Goal: Task Accomplishment & Management: Use online tool/utility

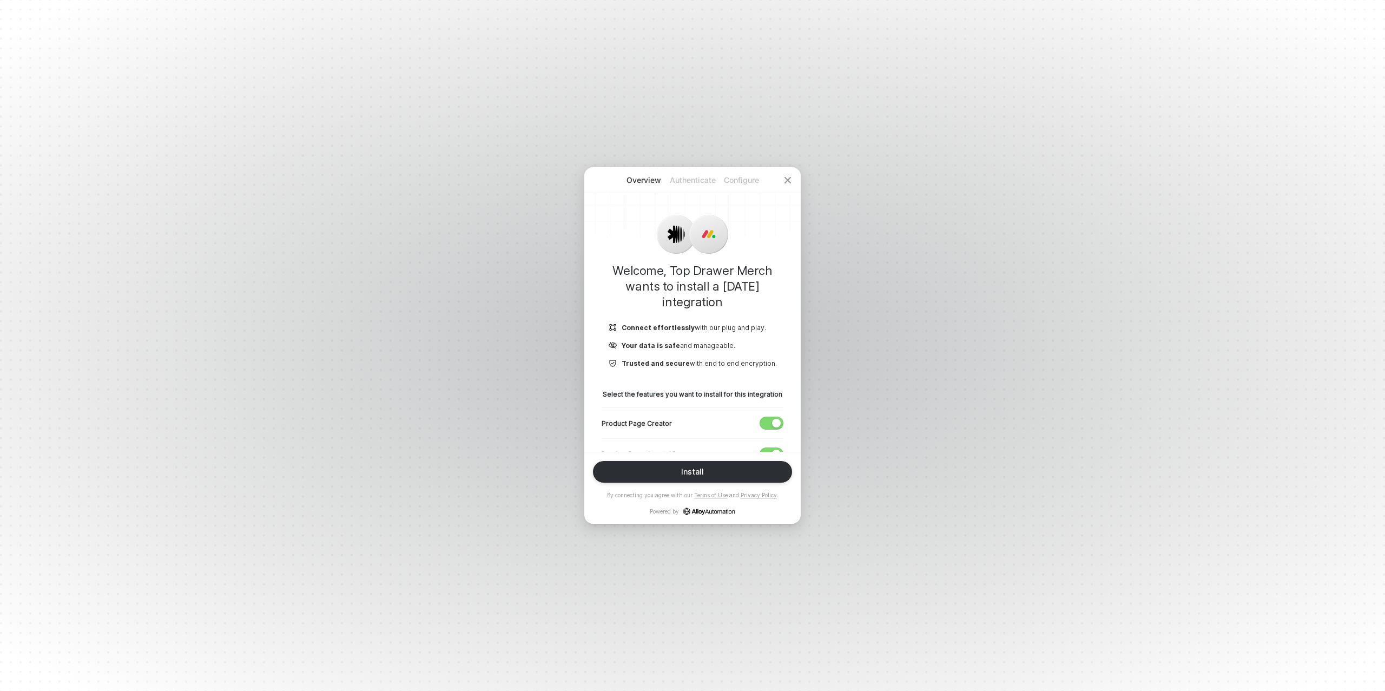
scroll to position [75, 0]
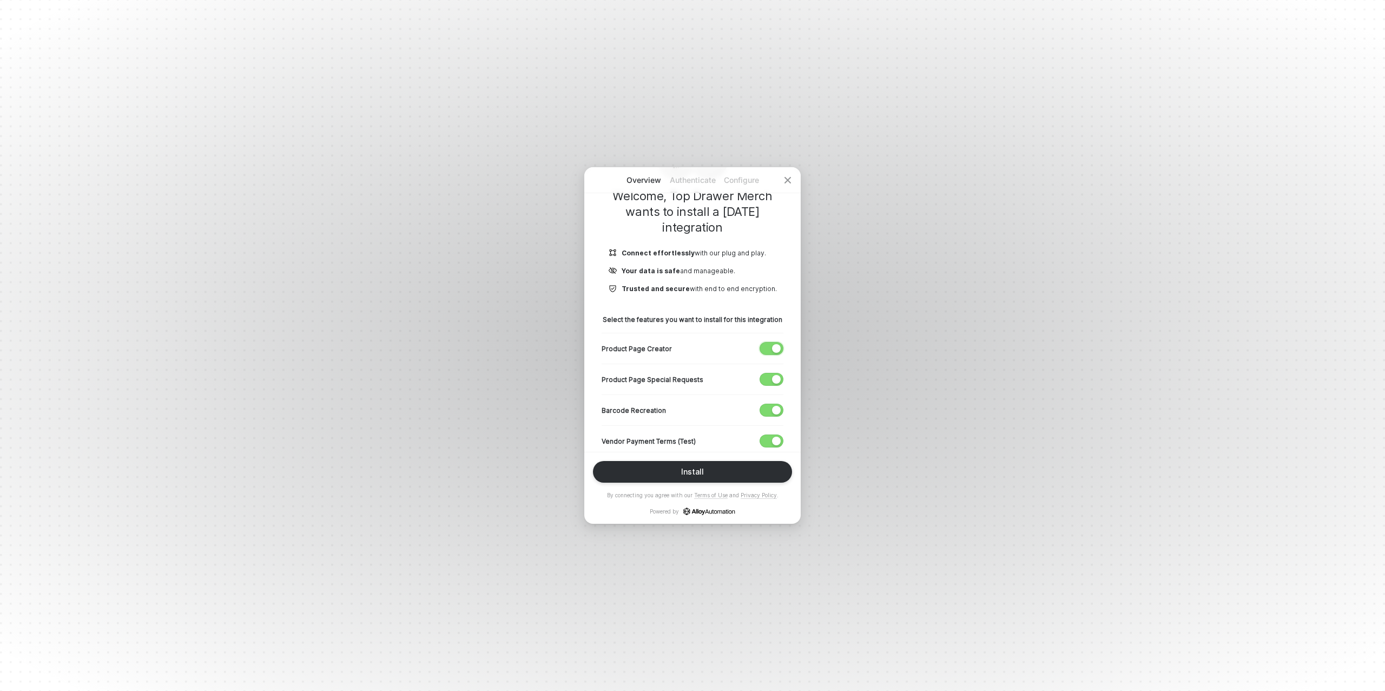
click at [778, 345] on div "button" at bounding box center [776, 348] width 9 height 9
drag, startPoint x: 771, startPoint y: 441, endPoint x: 745, endPoint y: 419, distance: 34.5
click at [770, 441] on span "button" at bounding box center [769, 441] width 18 height 12
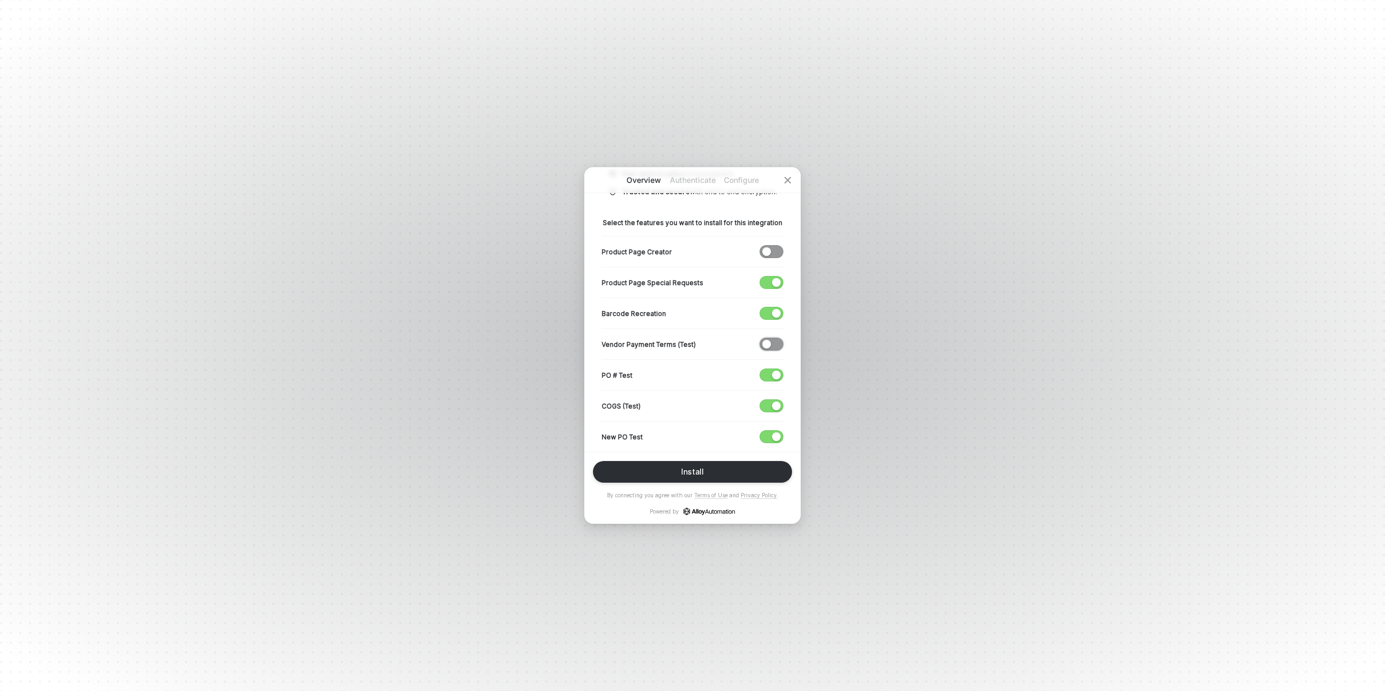
scroll to position [180, 0]
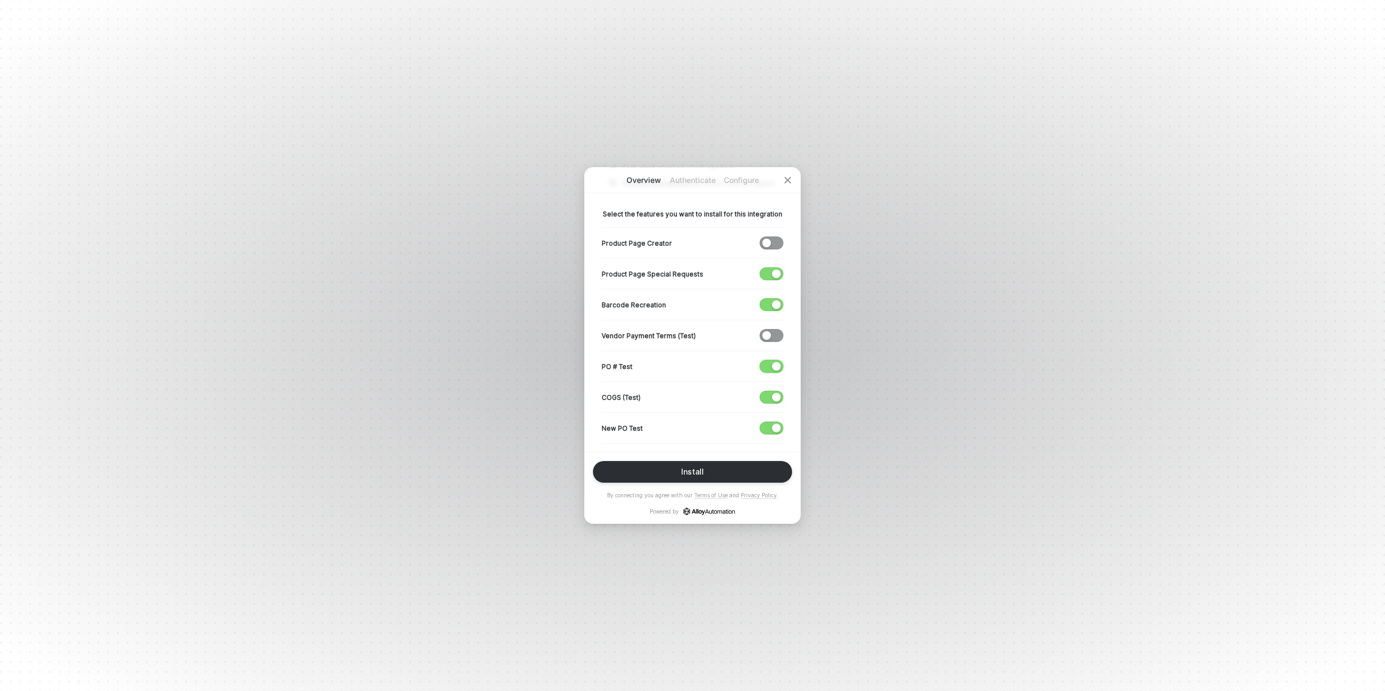
click at [770, 369] on span "button" at bounding box center [769, 366] width 18 height 12
click at [775, 394] on div "button" at bounding box center [776, 397] width 9 height 9
click at [771, 426] on span "button" at bounding box center [769, 428] width 18 height 12
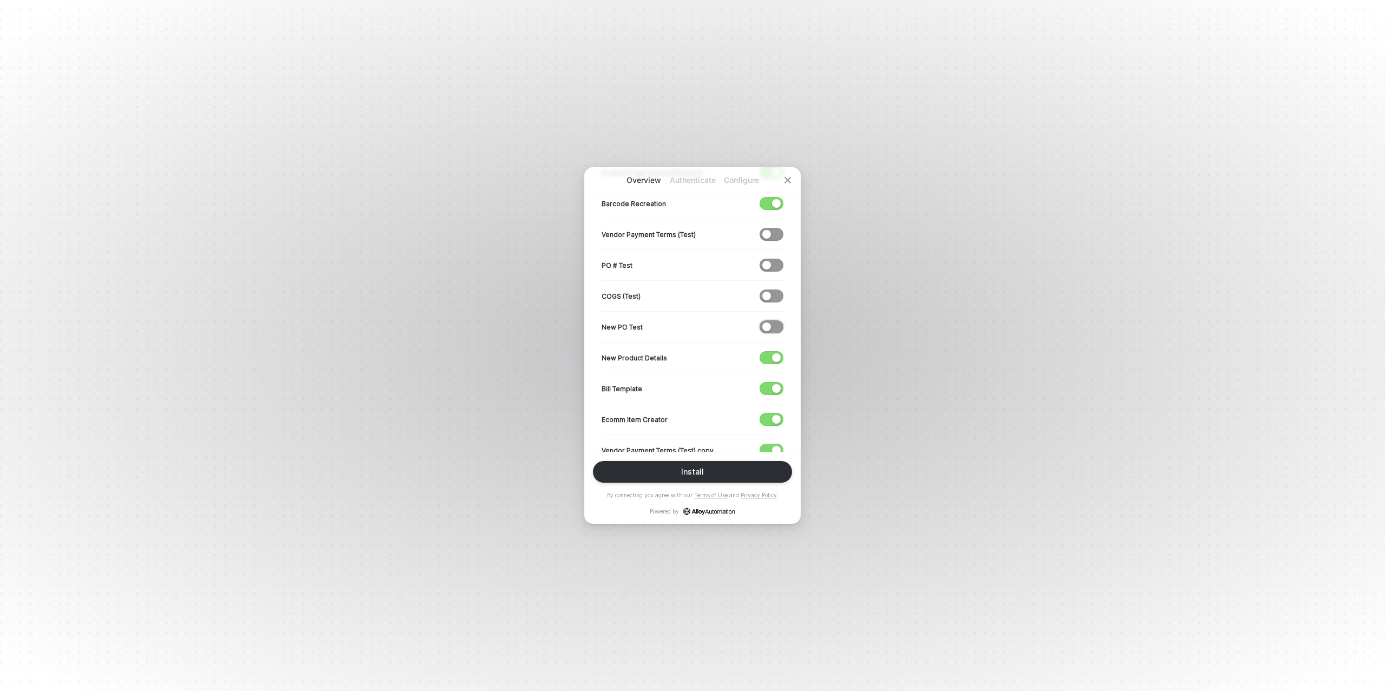
scroll to position [287, 0]
click at [770, 349] on span "button" at bounding box center [769, 352] width 18 height 12
click at [770, 377] on span "button" at bounding box center [769, 383] width 18 height 12
click at [768, 411] on span "button" at bounding box center [769, 414] width 18 height 12
click at [772, 440] on div "button" at bounding box center [776, 444] width 9 height 9
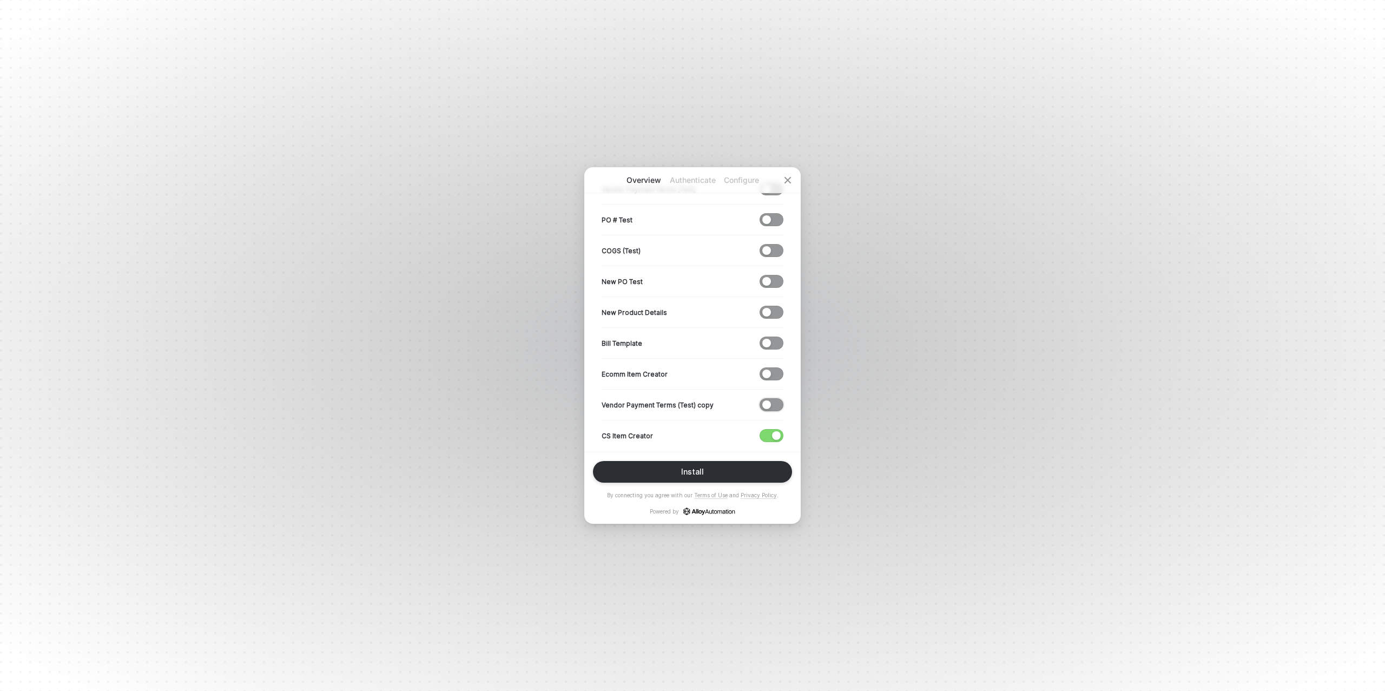
scroll to position [336, 0]
click at [775, 424] on div "button" at bounding box center [776, 426] width 9 height 9
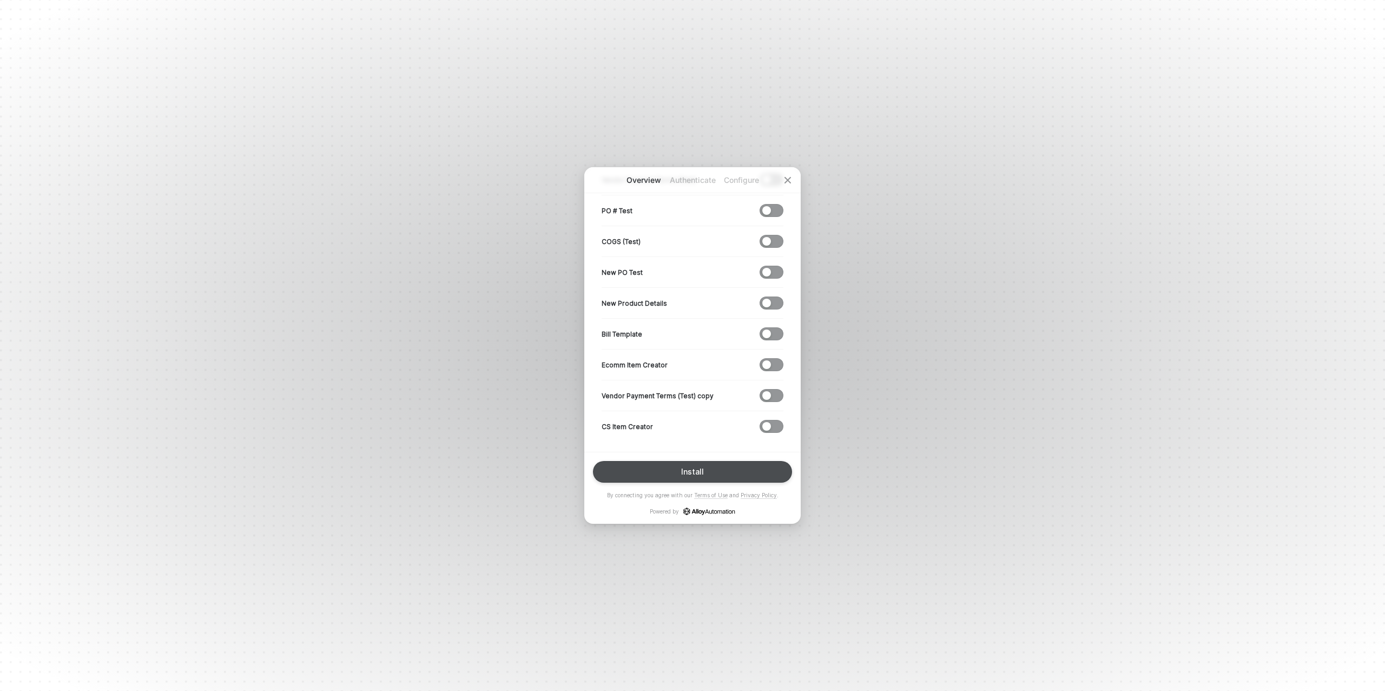
click at [731, 469] on button "Install" at bounding box center [692, 472] width 199 height 22
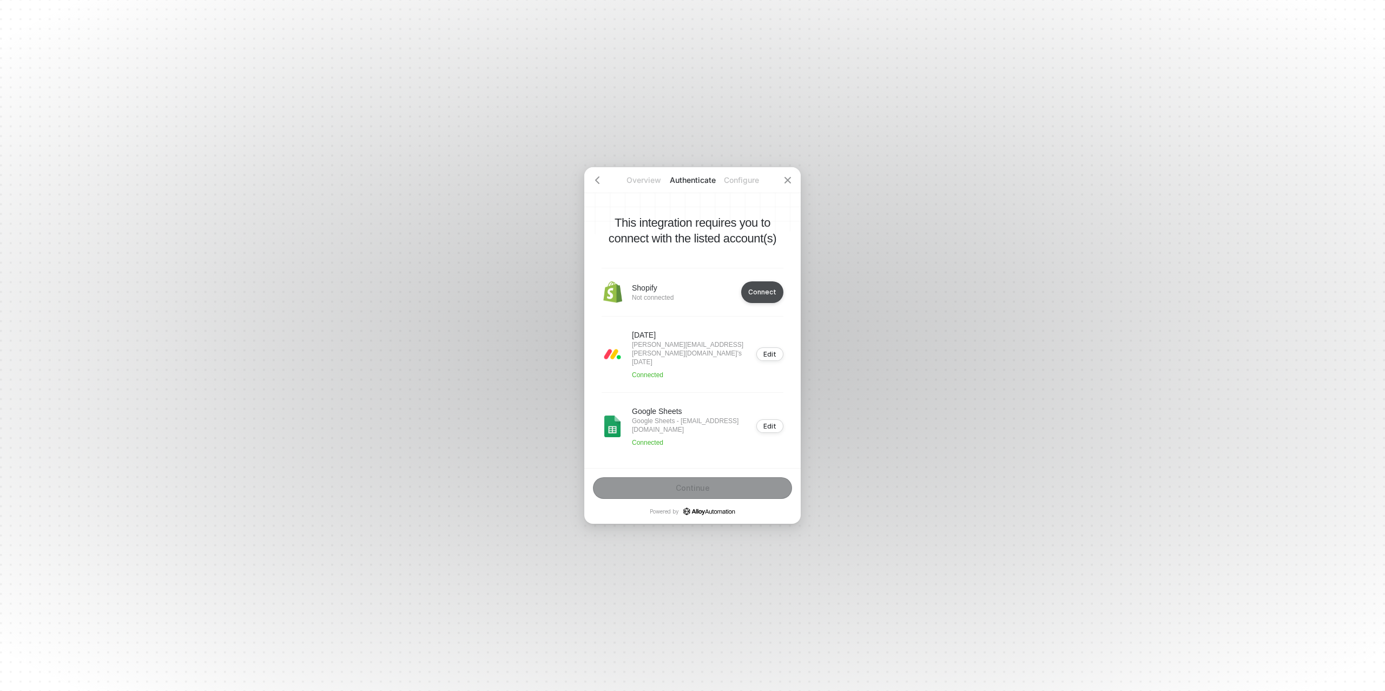
click at [757, 296] on div "Connect" at bounding box center [762, 292] width 28 height 8
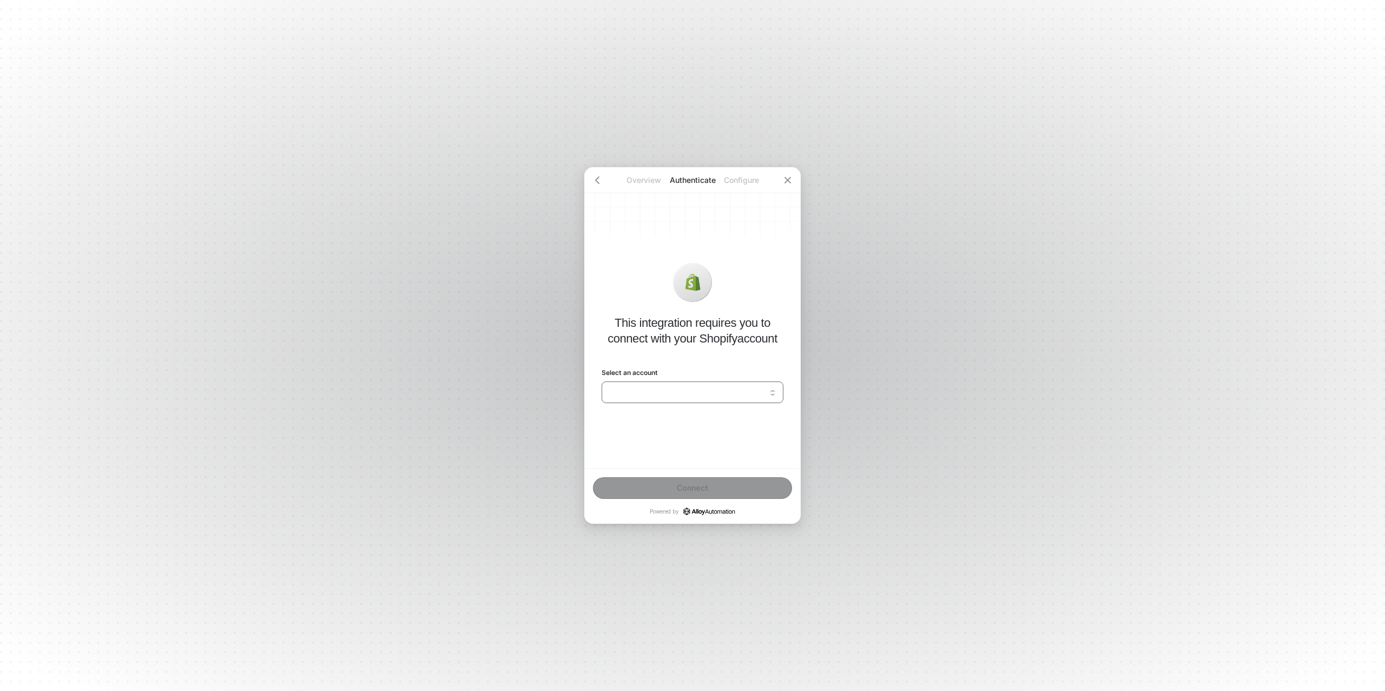
click at [658, 399] on input "Select an account" at bounding box center [692, 392] width 169 height 17
click at [667, 418] on div "Shopify [PERSON_NAME][DOMAIN_NAME]" at bounding box center [693, 415] width 168 height 10
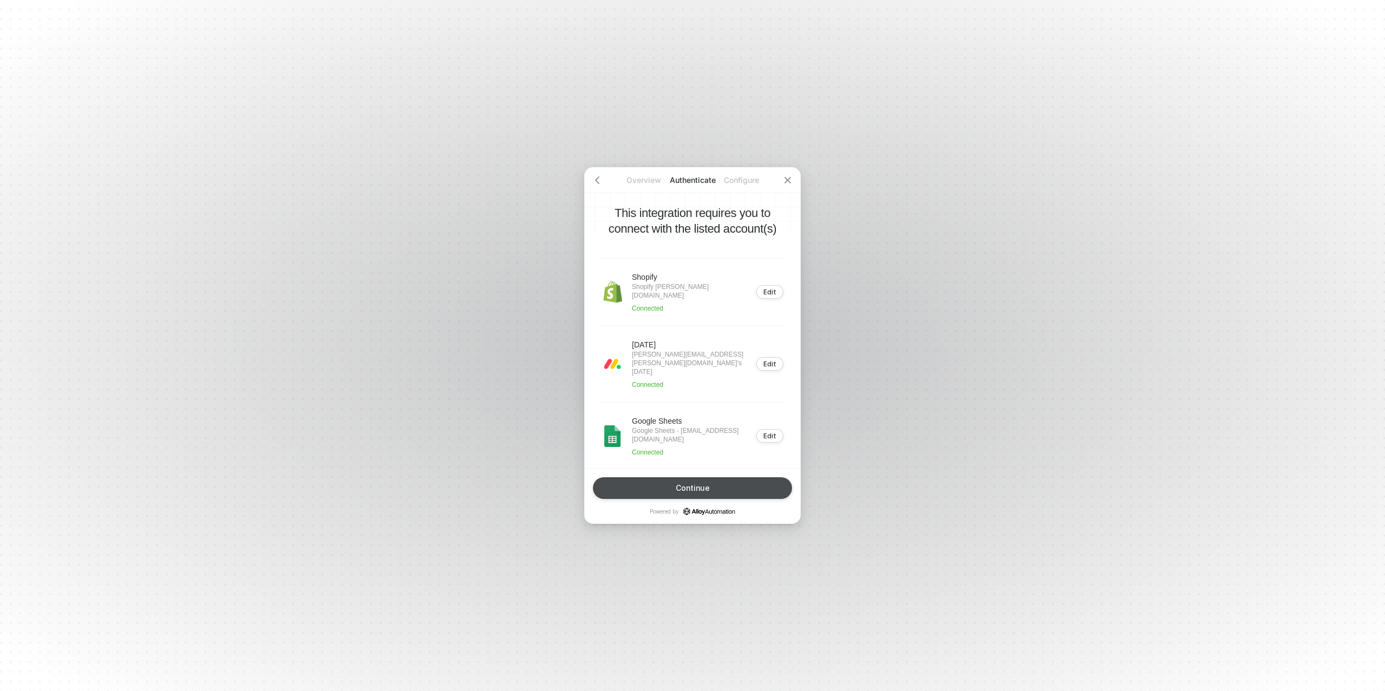
click at [700, 485] on div "Continue" at bounding box center [693, 488] width 34 height 9
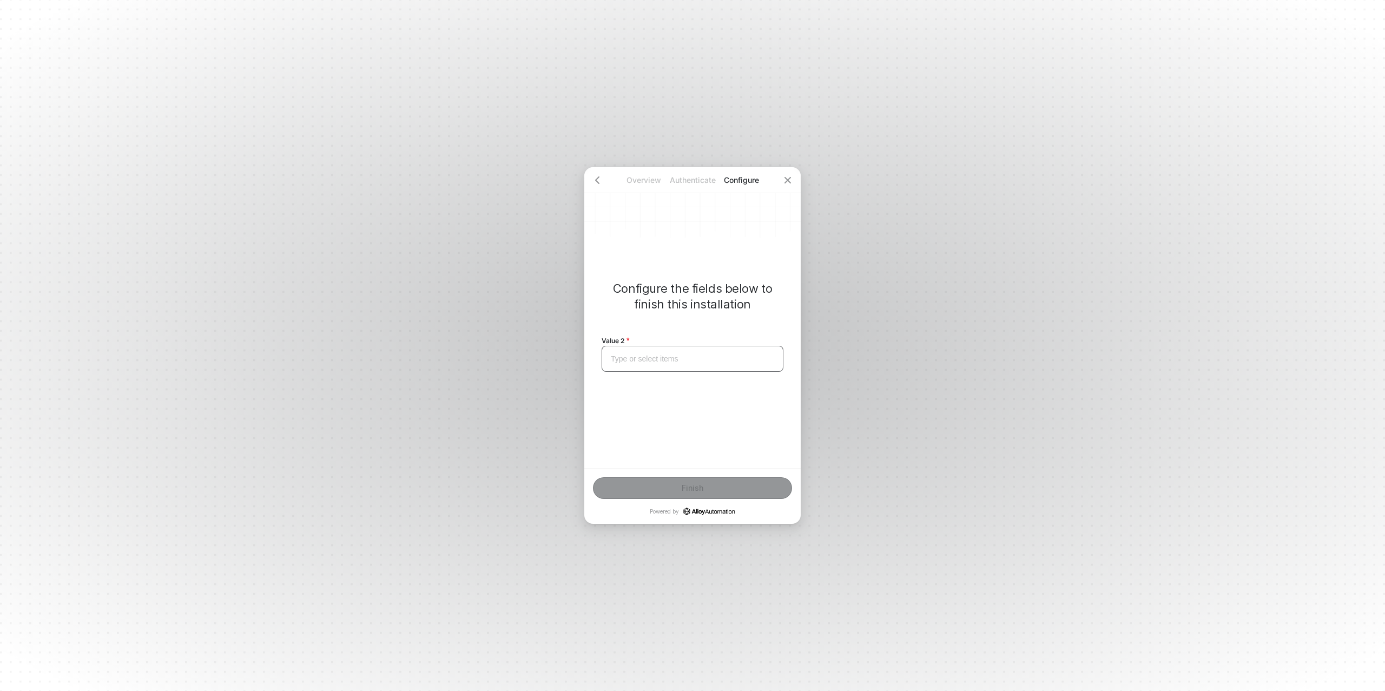
click at [656, 370] on div "Type or select items ﻿" at bounding box center [693, 359] width 182 height 26
click at [686, 496] on button "Finish" at bounding box center [692, 488] width 199 height 22
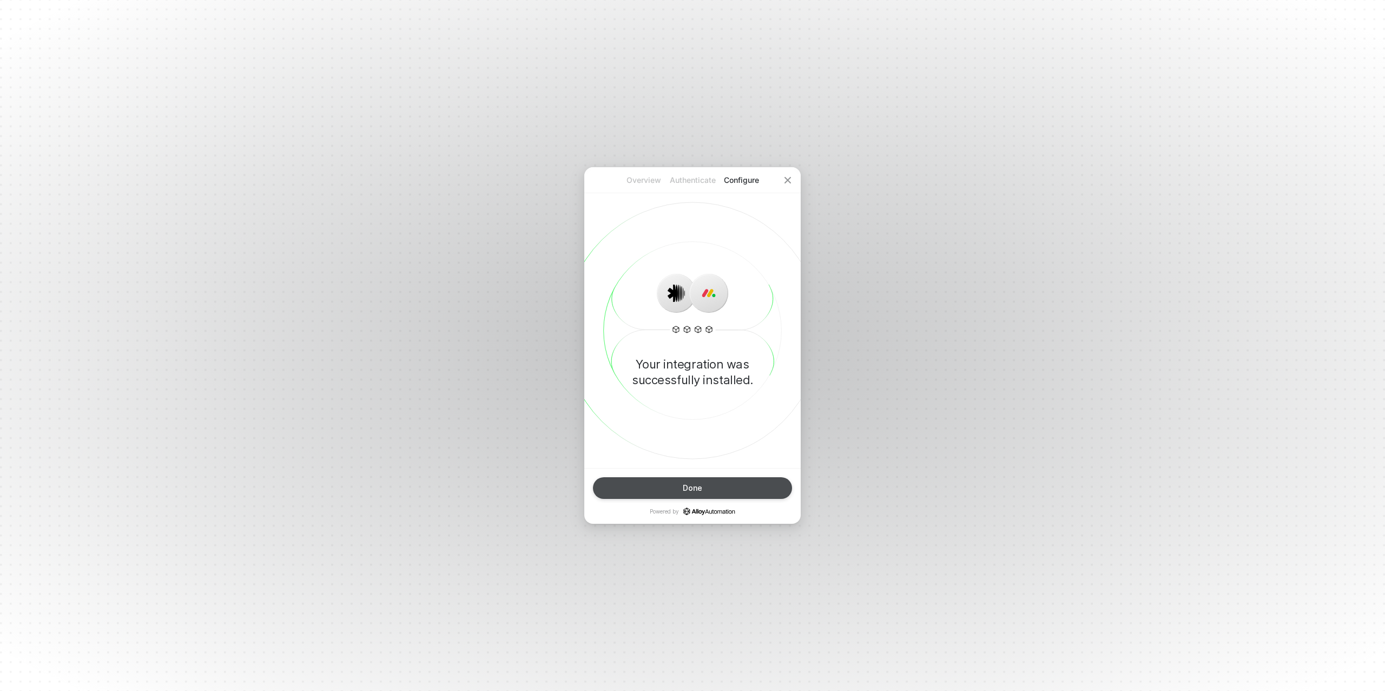
click at [685, 490] on div "Done" at bounding box center [692, 488] width 19 height 9
